Goal: Information Seeking & Learning: Understand process/instructions

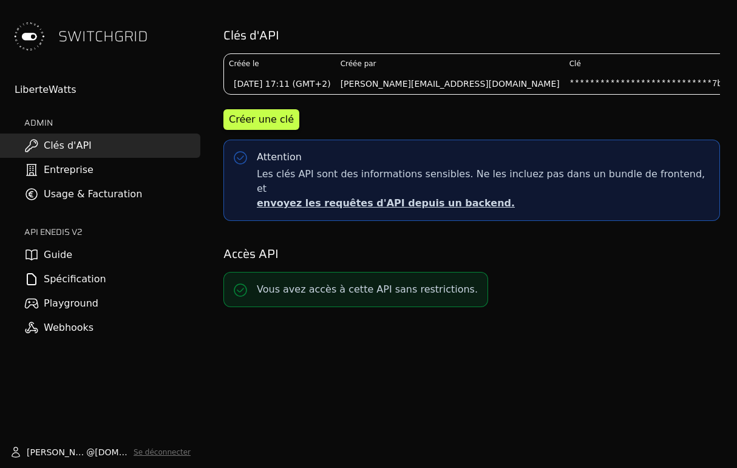
click at [61, 302] on link "Playground" at bounding box center [100, 303] width 200 height 24
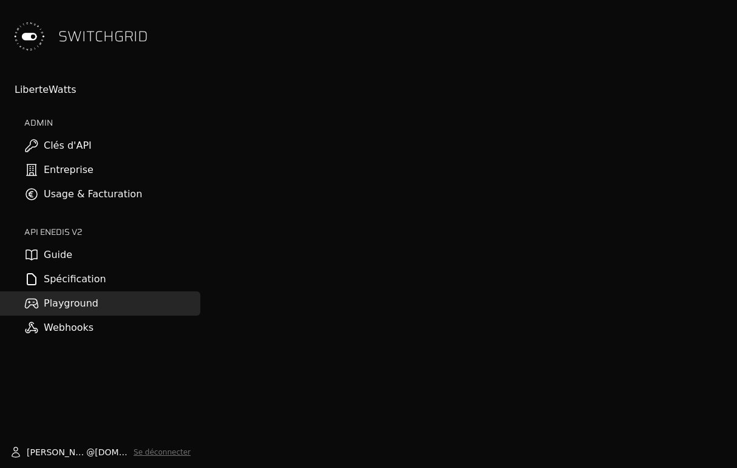
click at [74, 280] on link "Spécification" at bounding box center [100, 279] width 200 height 24
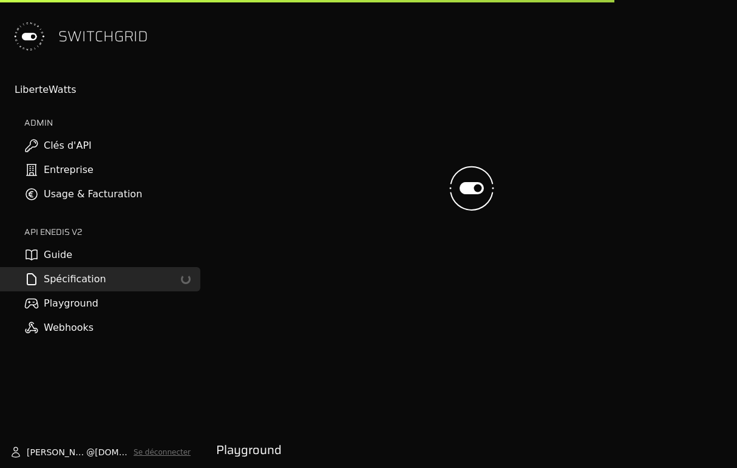
scroll to position [514, 0]
select select "**********"
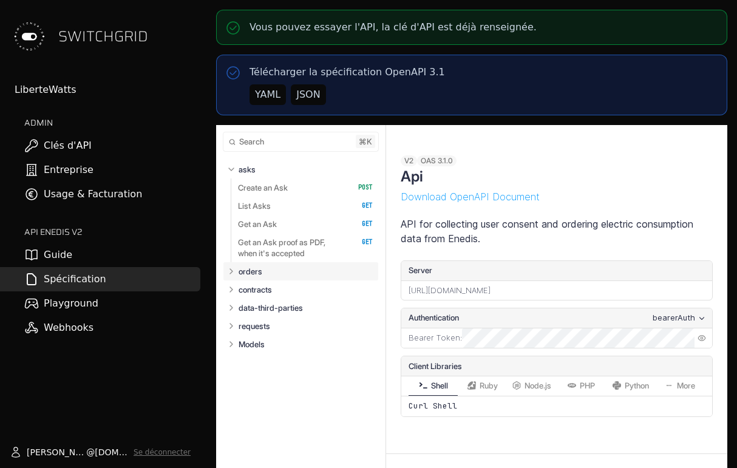
select select "**********"
click at [240, 271] on p "orders" at bounding box center [251, 271] width 24 height 11
select select "**********"
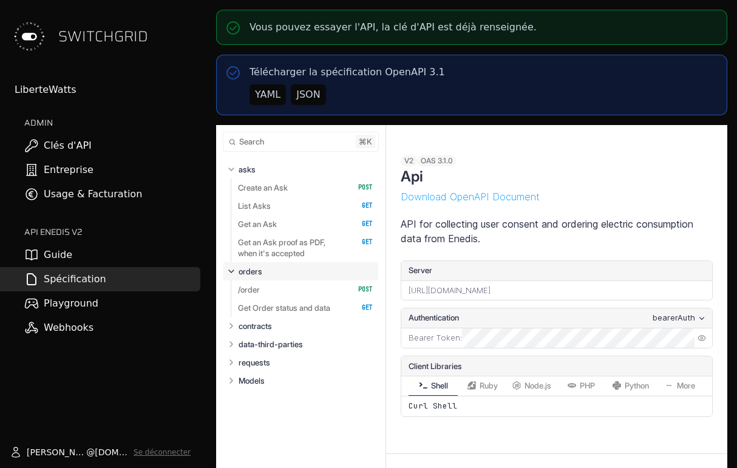
scroll to position [4992, 0]
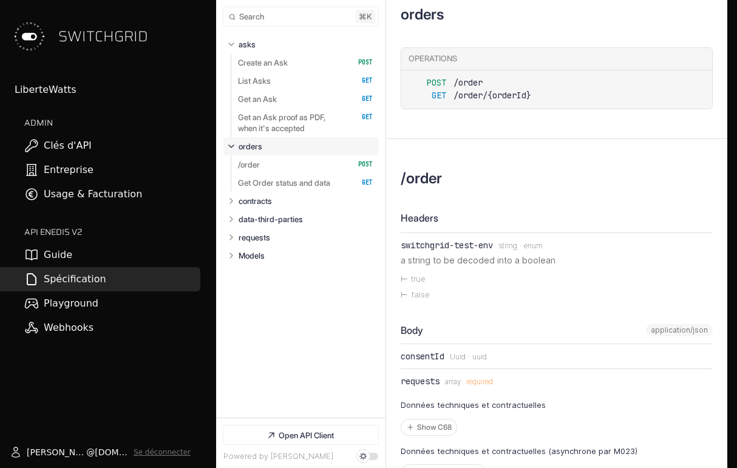
select select "**********"
click at [266, 162] on link "/order   HTTP Method: POST" at bounding box center [305, 164] width 135 height 18
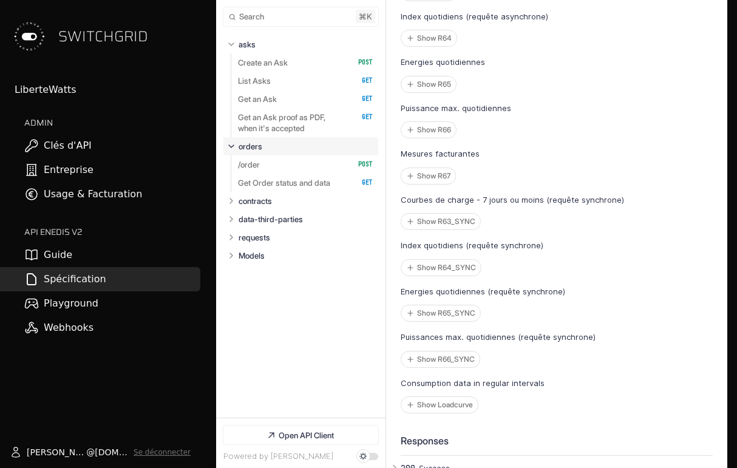
scroll to position [5803, 0]
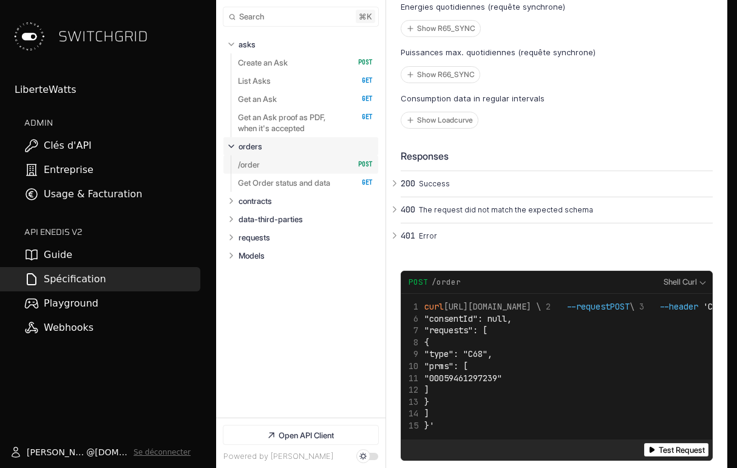
click at [268, 166] on link "/order   HTTP Method: POST" at bounding box center [305, 164] width 135 height 18
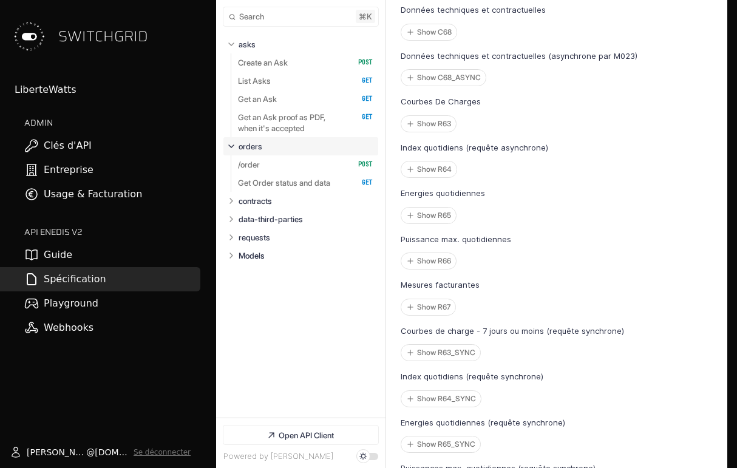
scroll to position [5402, 0]
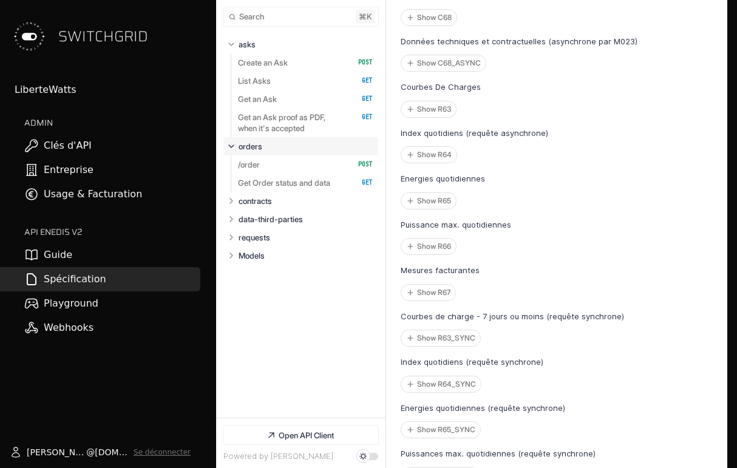
click at [34, 254] on icon at bounding box center [31, 255] width 15 height 15
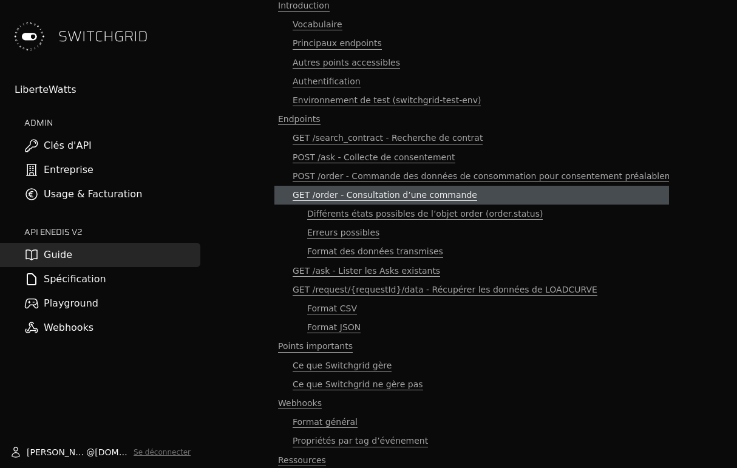
scroll to position [101, 0]
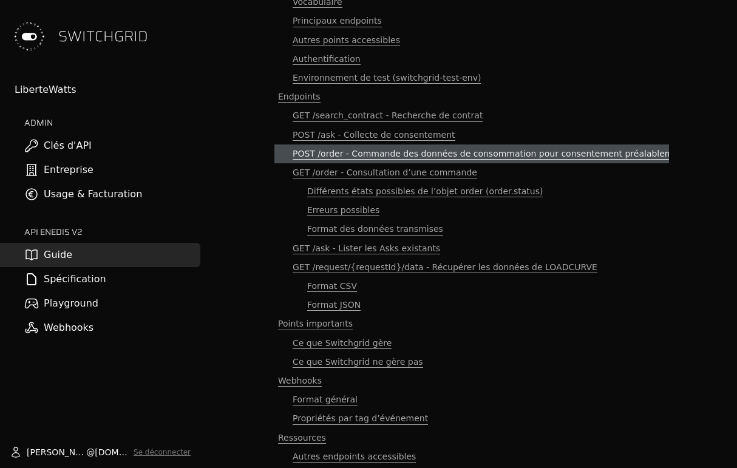
click at [331, 154] on span "POST /order - Commande des données de consommation pour consentement préalablem…" at bounding box center [501, 154] width 416 height 12
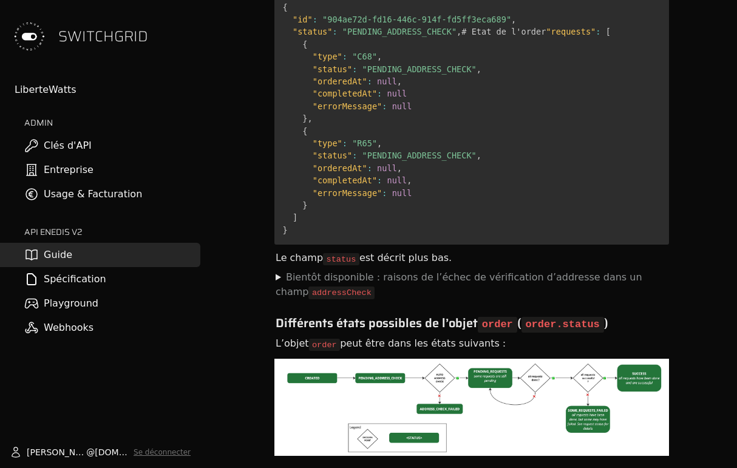
scroll to position [6271, 0]
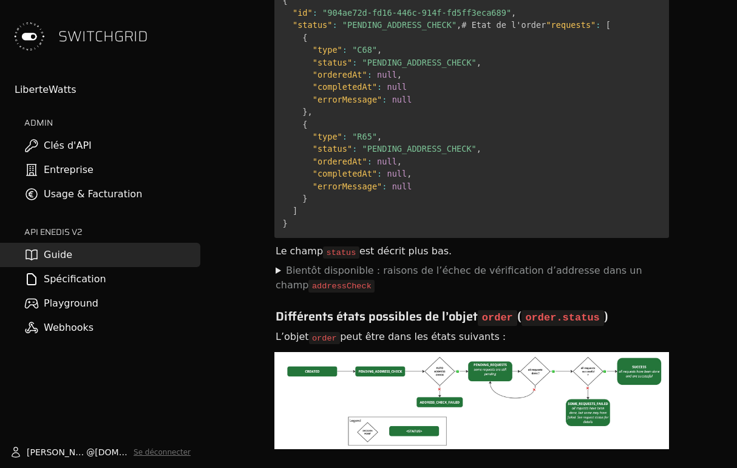
click at [279, 242] on div "Le champ status est décrit plus bas." at bounding box center [471, 251] width 395 height 18
click at [279, 263] on summary "Bientôt disponible : raisons de l’échec de vérification d’addresse dans un cham…" at bounding box center [472, 277] width 392 height 29
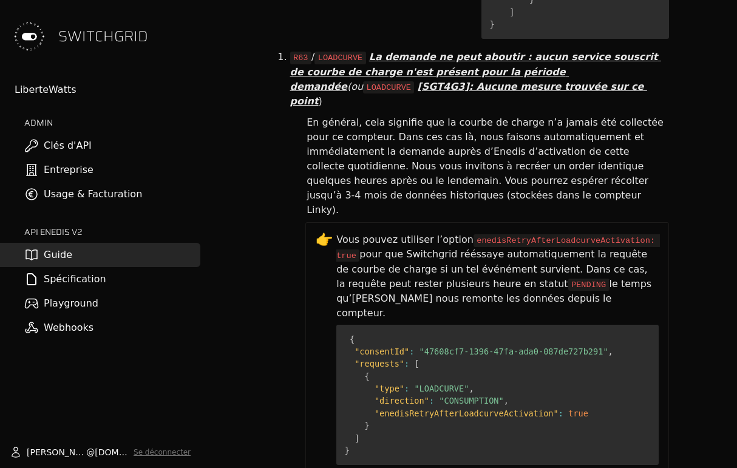
scroll to position [7805, 0]
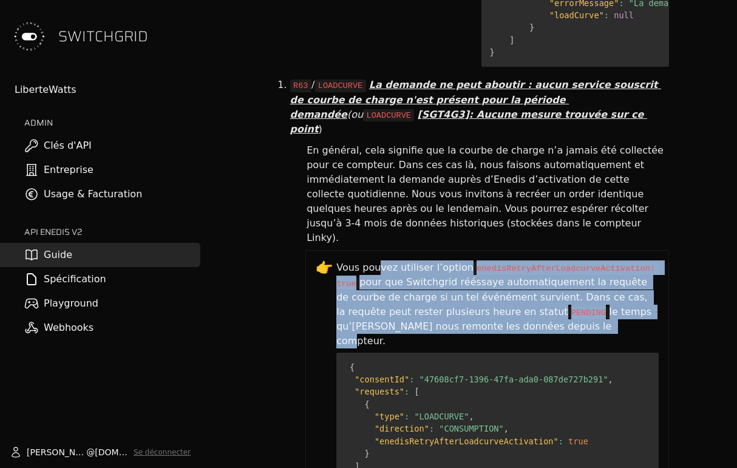
drag, startPoint x: 381, startPoint y: 121, endPoint x: 539, endPoint y: 174, distance: 166.6
click at [539, 260] on div "Vous pouvez utiliser l’option enedisRetryAfterLoadcurveActivation: true pour qu…" at bounding box center [497, 400] width 322 height 280
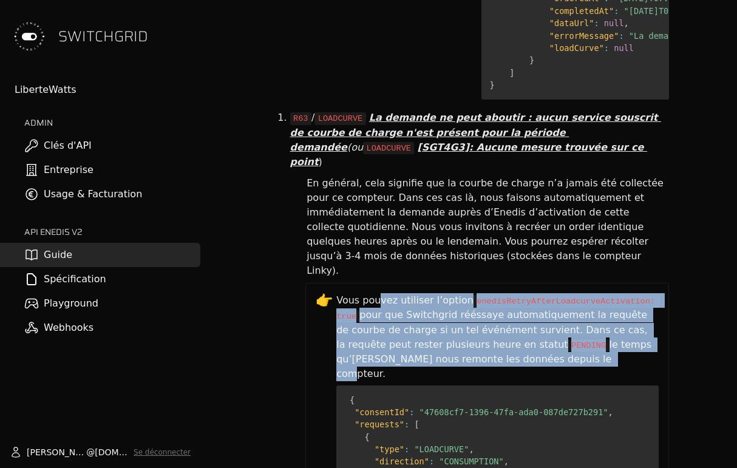
scroll to position [7773, 0]
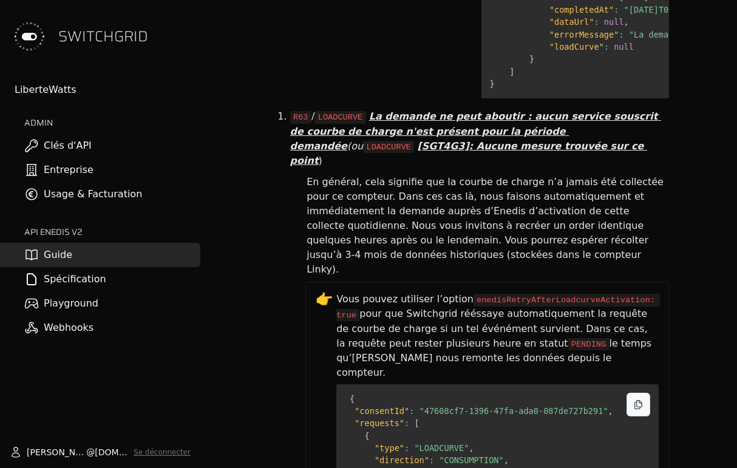
click at [395, 447] on span ""enedisRetryAfterLoadcurveActivation"" at bounding box center [467, 473] width 184 height 10
click at [406, 447] on span ""enedisRetryAfterLoadcurveActivation"" at bounding box center [467, 473] width 184 height 10
click at [426, 447] on span ""enedisRetryAfterLoadcurveActivation"" at bounding box center [467, 473] width 184 height 10
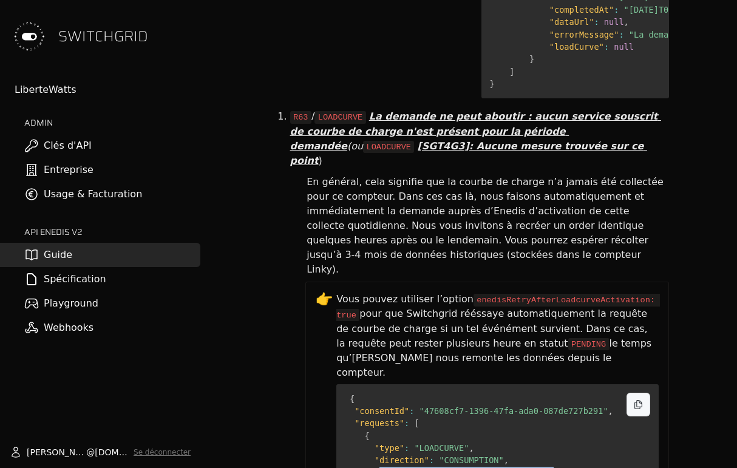
click at [426, 447] on span ""enedisRetryAfterLoadcurveActivation"" at bounding box center [467, 473] width 184 height 10
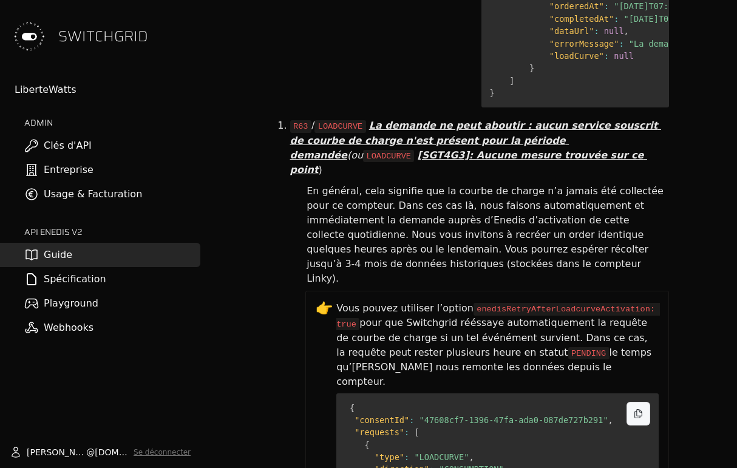
scroll to position [7757, 0]
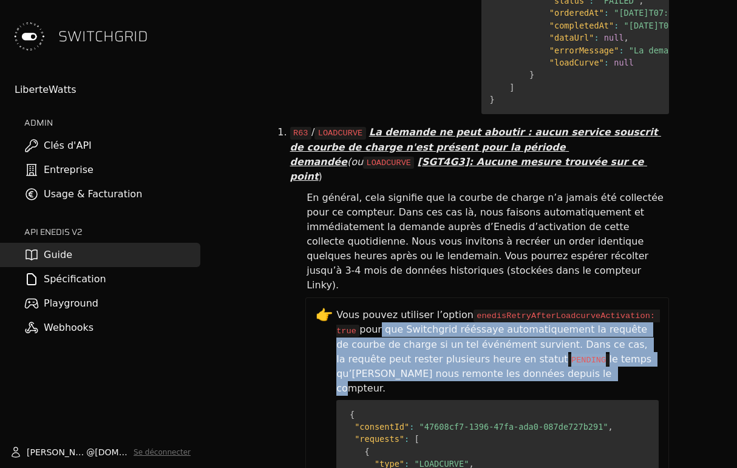
drag, startPoint x: 377, startPoint y: 182, endPoint x: 511, endPoint y: 224, distance: 140.7
click at [511, 308] on div "Vous pouvez utiliser l’option enedisRetryAfterLoadcurveActivation: true pour qu…" at bounding box center [497, 448] width 322 height 280
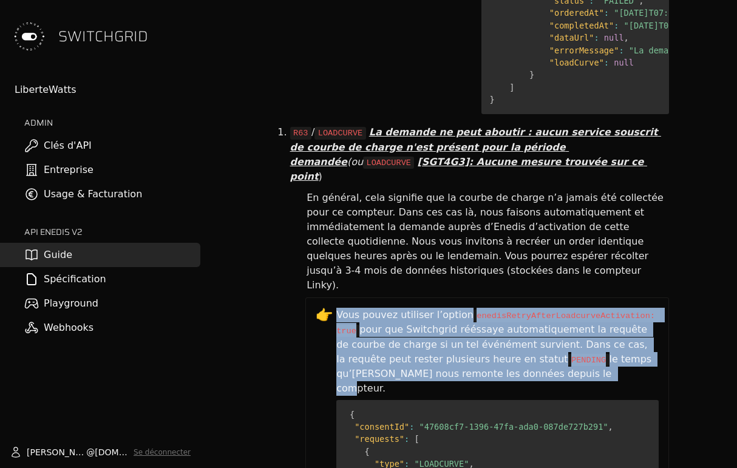
drag, startPoint x: 511, startPoint y: 224, endPoint x: 341, endPoint y: 170, distance: 178.9
click at [341, 308] on div "Vous pouvez utiliser l’option enedisRetryAfterLoadcurveActivation: true pour qu…" at bounding box center [497, 448] width 322 height 280
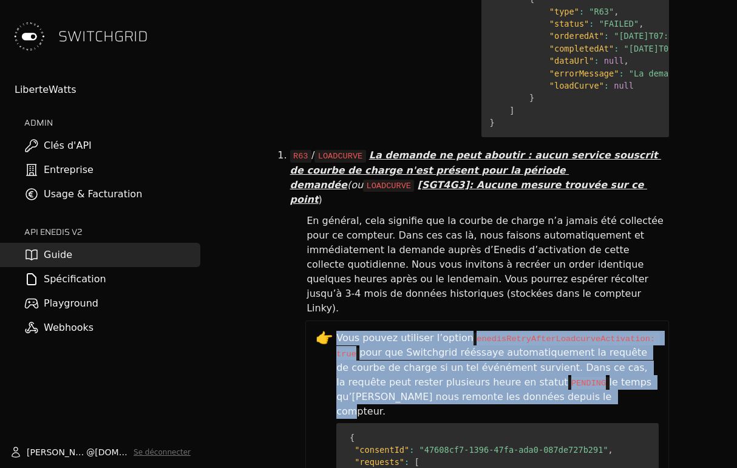
scroll to position [7725, 0]
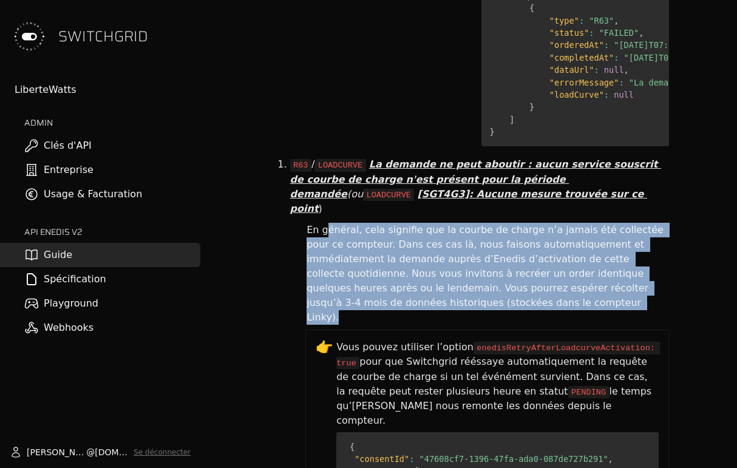
drag, startPoint x: 324, startPoint y: 92, endPoint x: 469, endPoint y: 167, distance: 162.6
click at [469, 221] on div "En général, cela signifie que la courbe de charge n’a jamais été collectée pour…" at bounding box center [487, 274] width 364 height 106
